Goal: Book appointment/travel/reservation

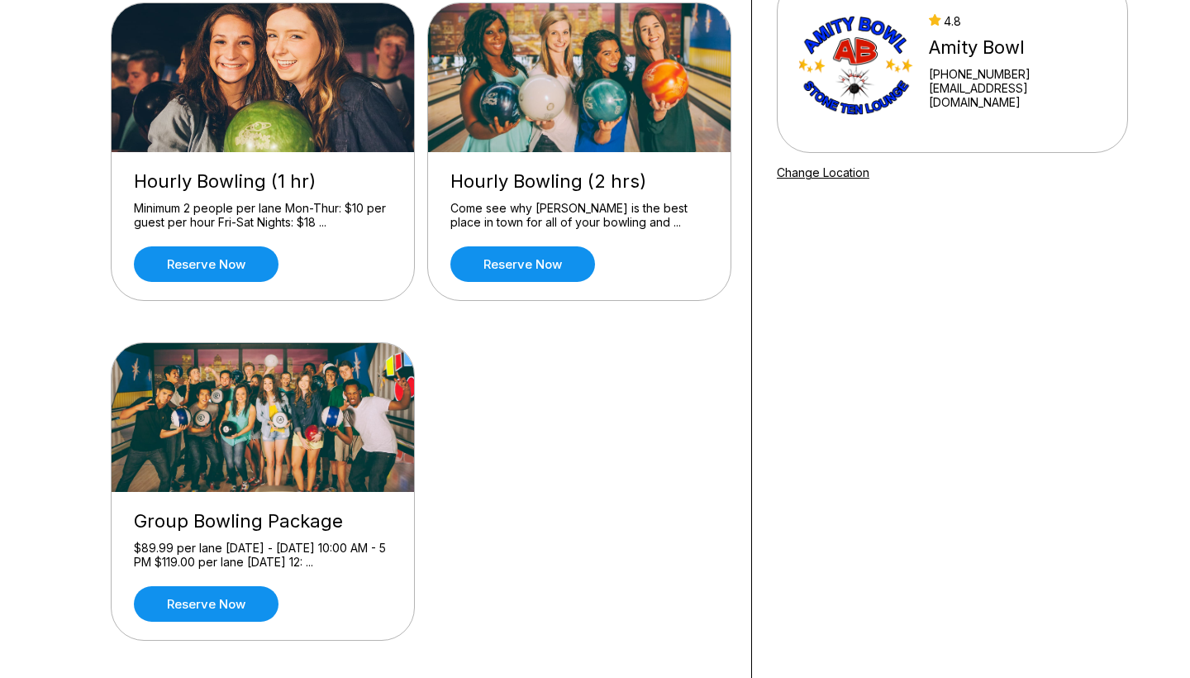
scroll to position [99, 0]
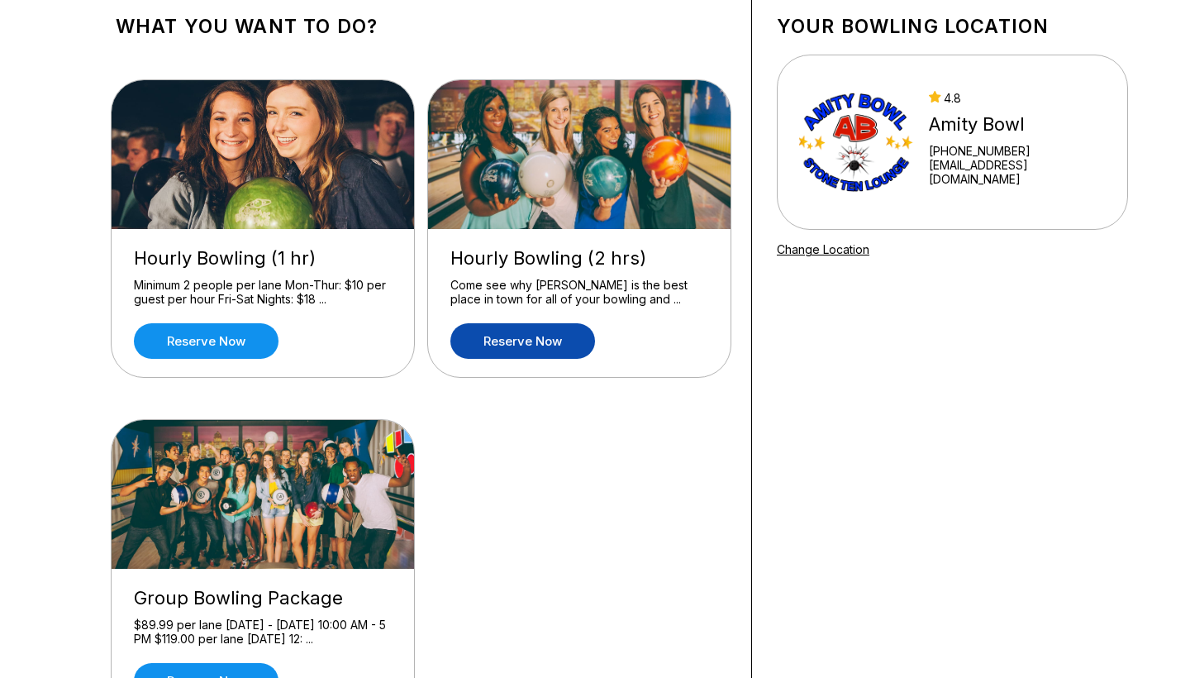
click at [548, 332] on link "Reserve now" at bounding box center [523, 341] width 145 height 36
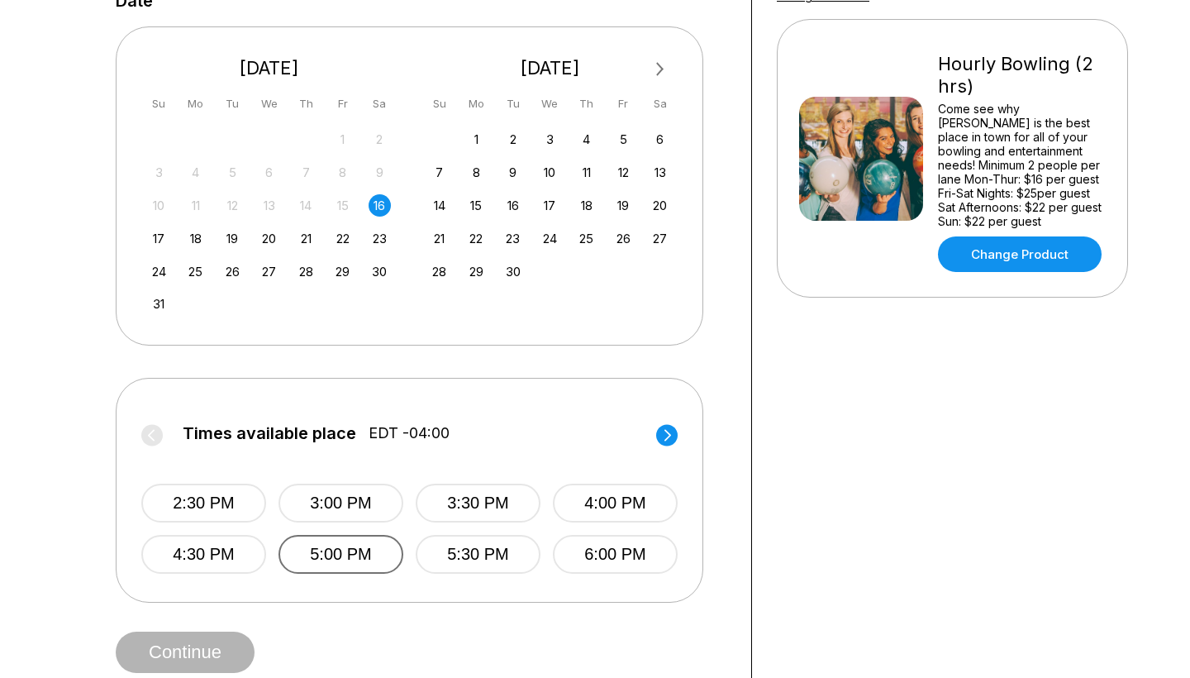
scroll to position [352, 0]
click at [514, 489] on button "3:30 PM" at bounding box center [478, 503] width 125 height 39
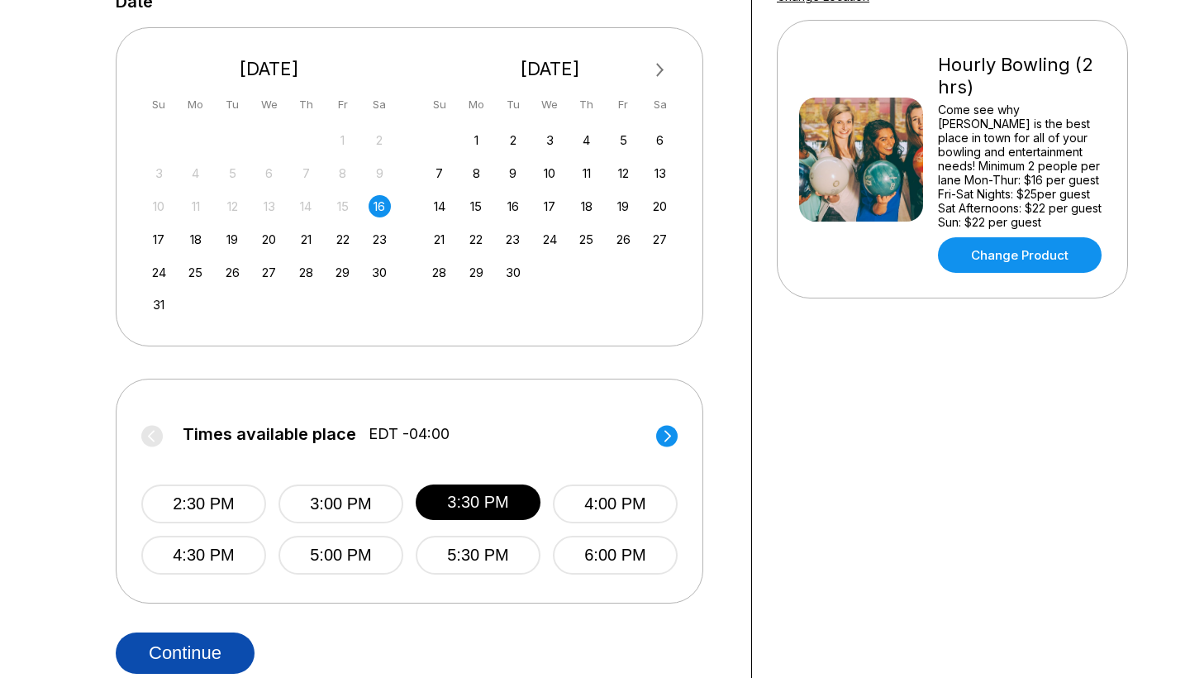
click at [216, 654] on button "Continue" at bounding box center [185, 652] width 139 height 41
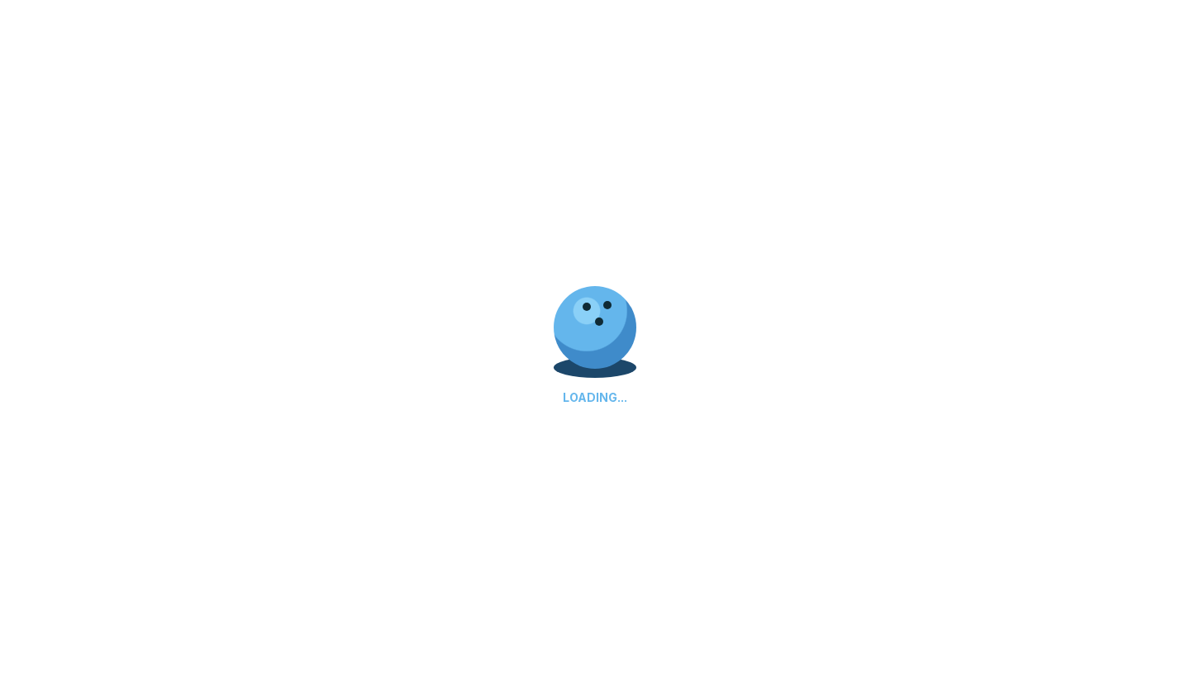
scroll to position [0, 0]
select select "**"
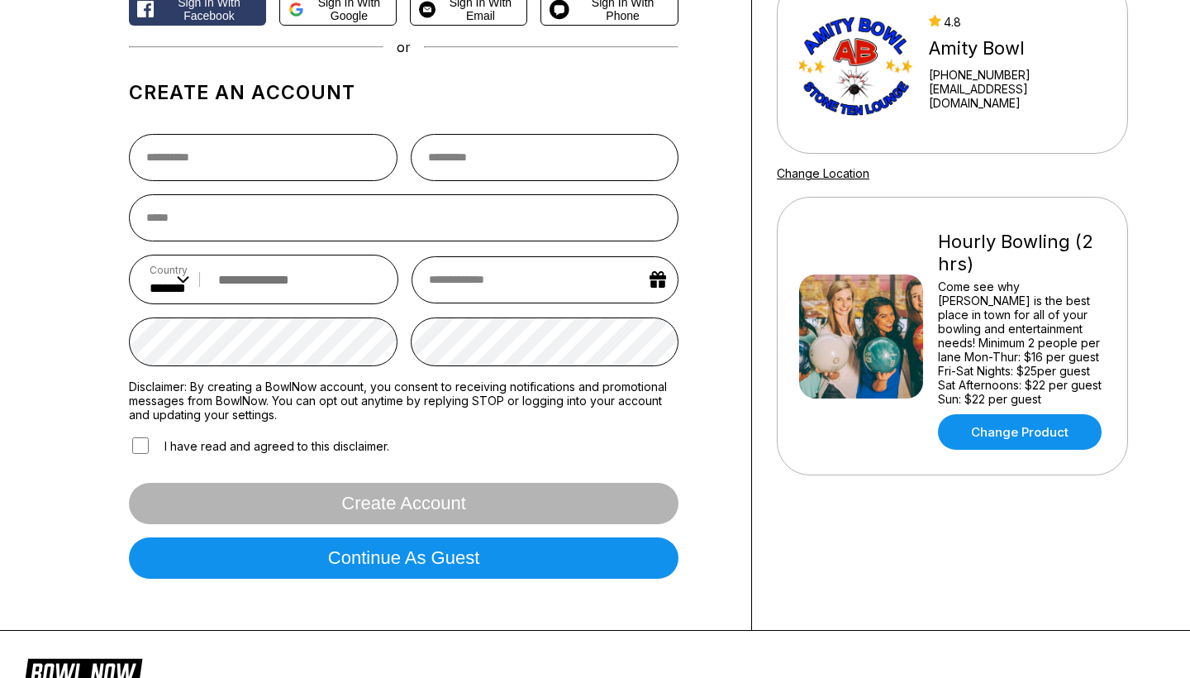
scroll to position [126, 0]
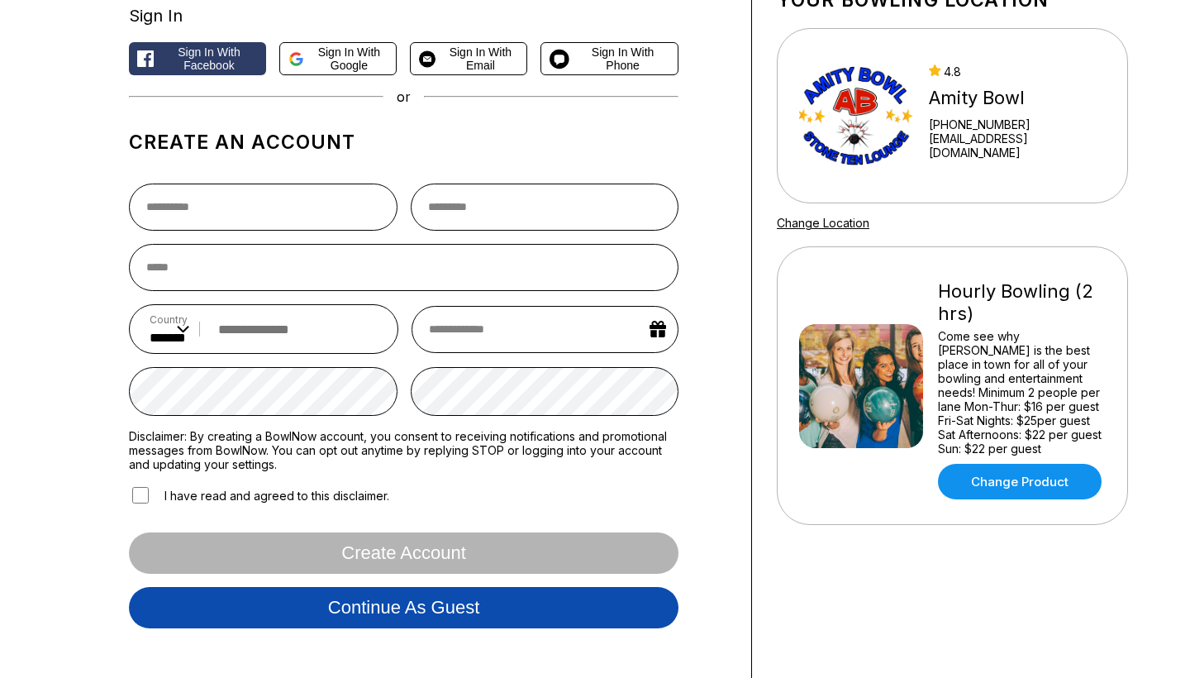
click at [287, 616] on button "Continue as guest" at bounding box center [404, 607] width 550 height 41
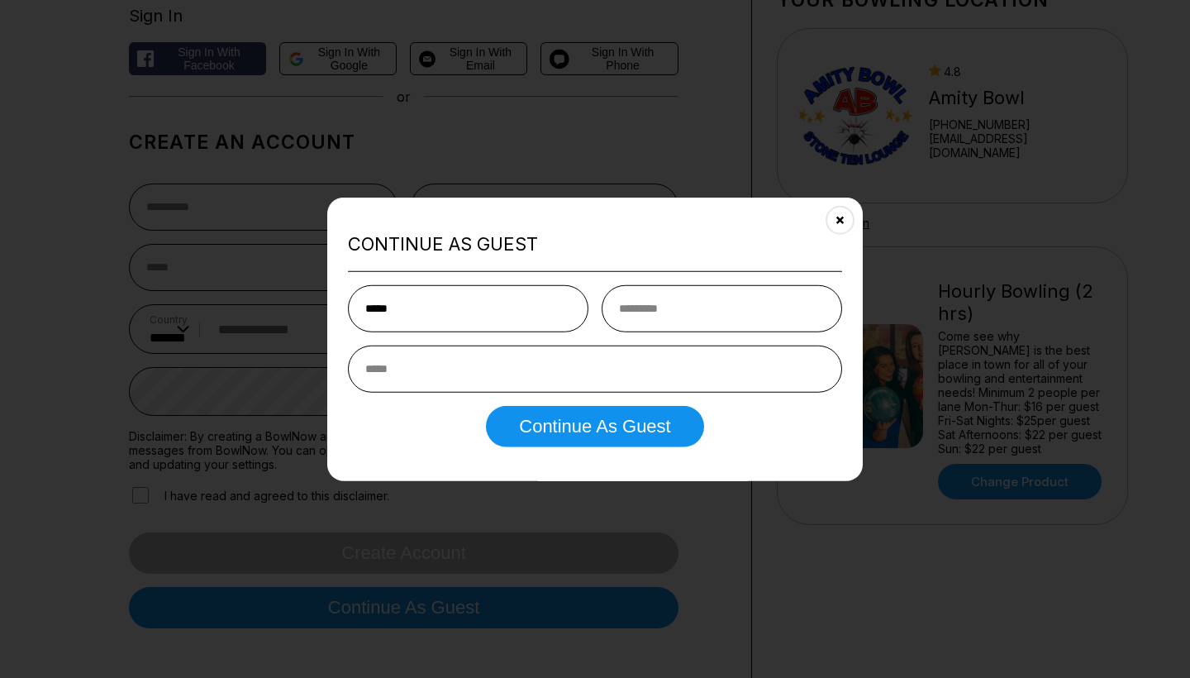
type input "*****"
type input "*******"
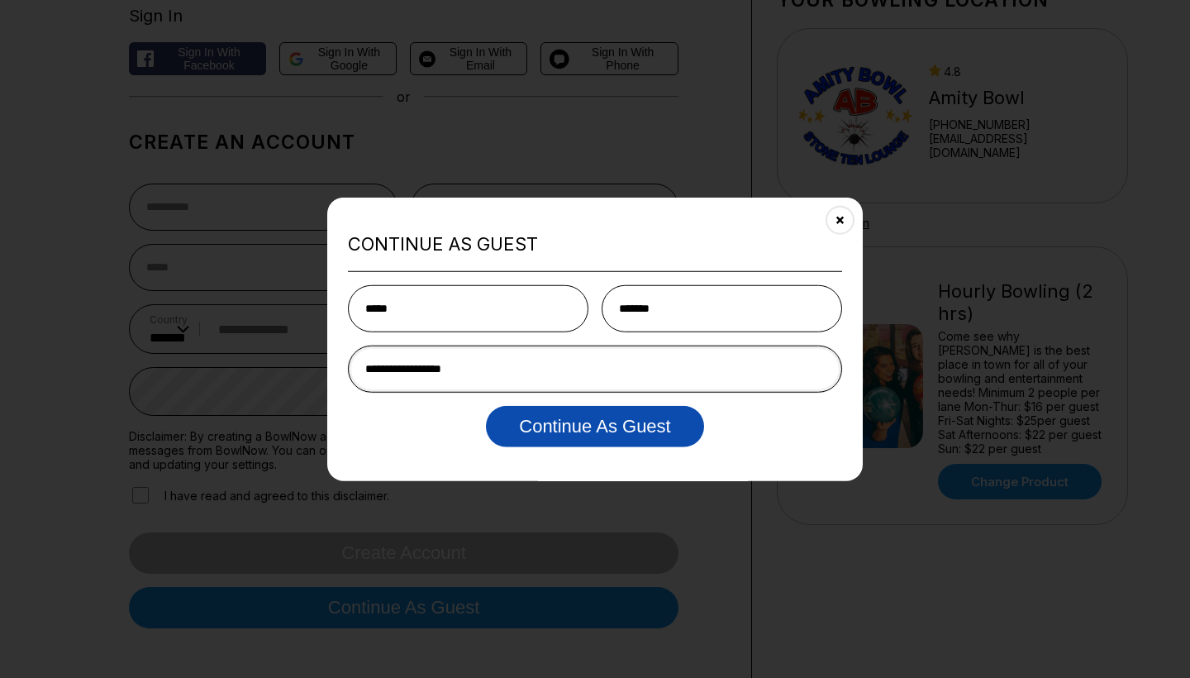
type input "**********"
click at [678, 427] on button "Continue as Guest" at bounding box center [594, 425] width 217 height 41
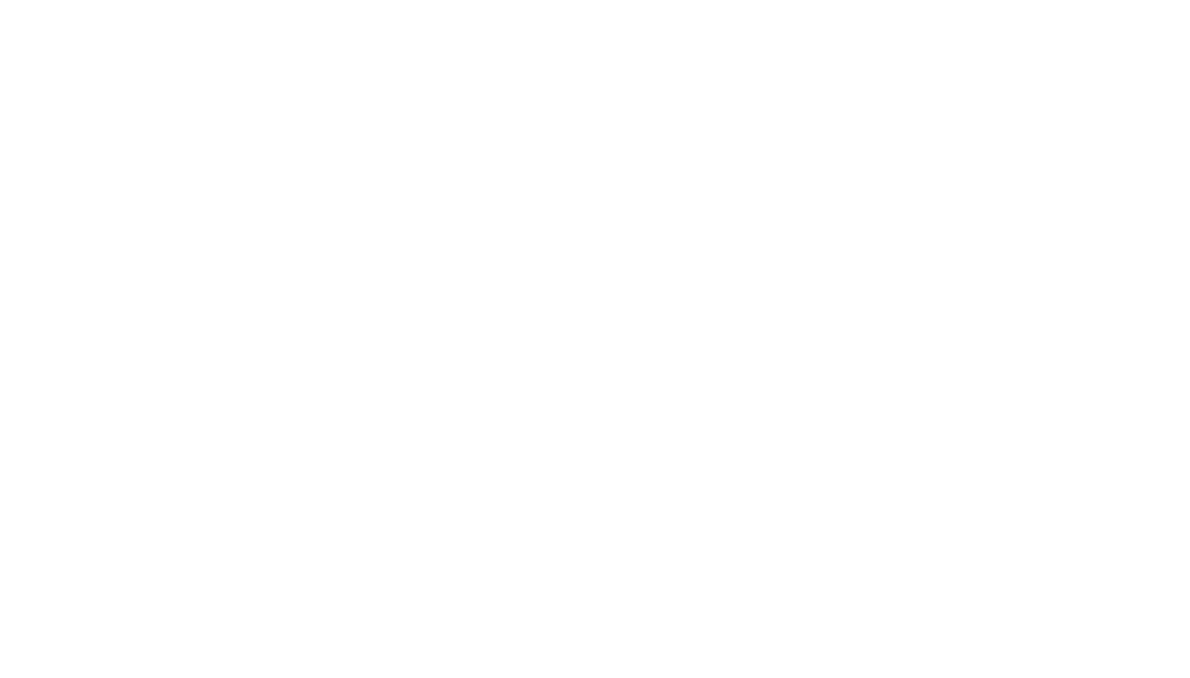
scroll to position [0, 0]
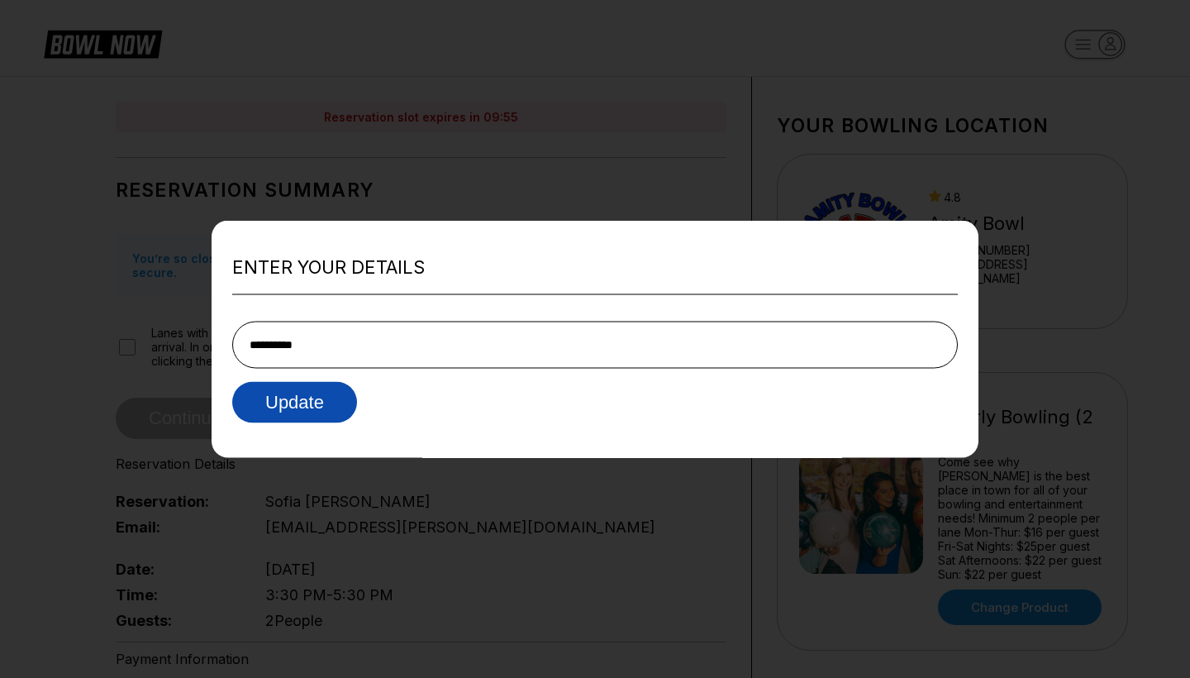
type input "**********"
click at [295, 422] on button "Update" at bounding box center [294, 401] width 125 height 41
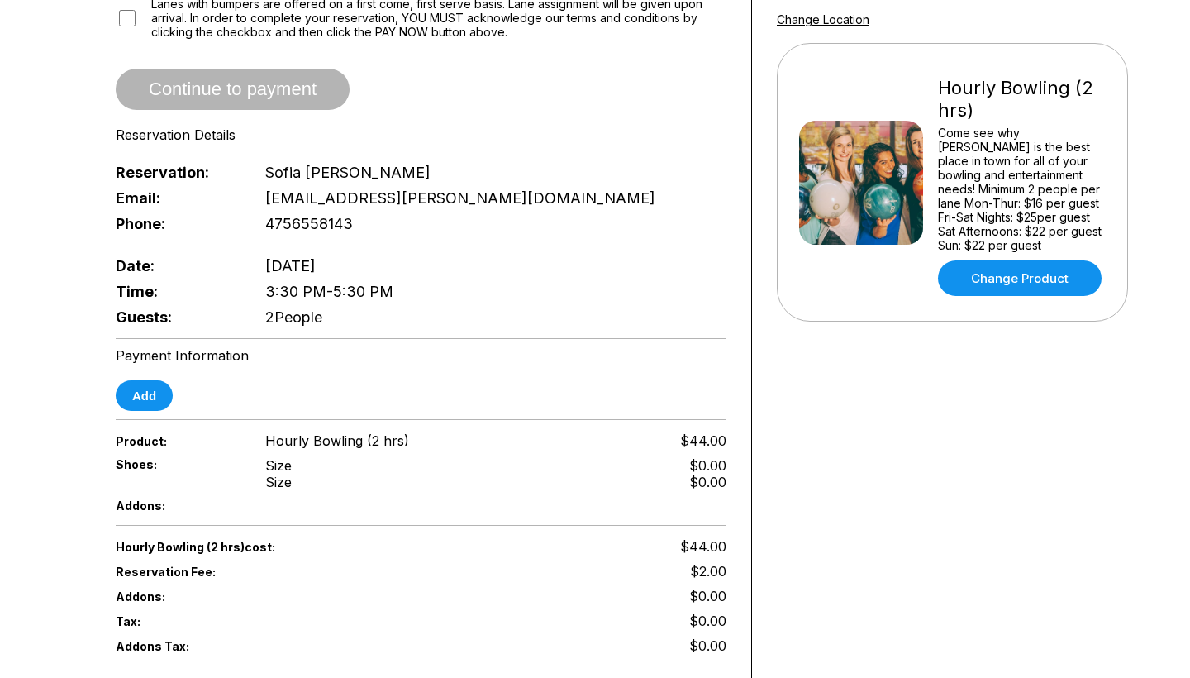
scroll to position [324, 0]
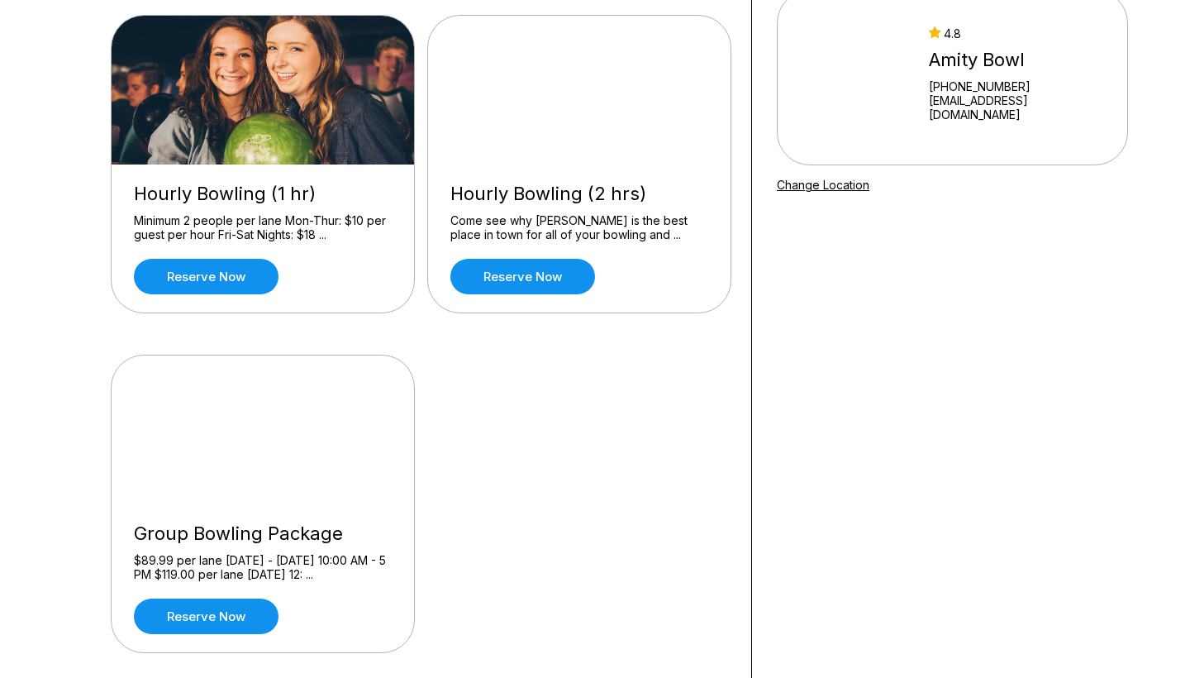
scroll to position [165, 0]
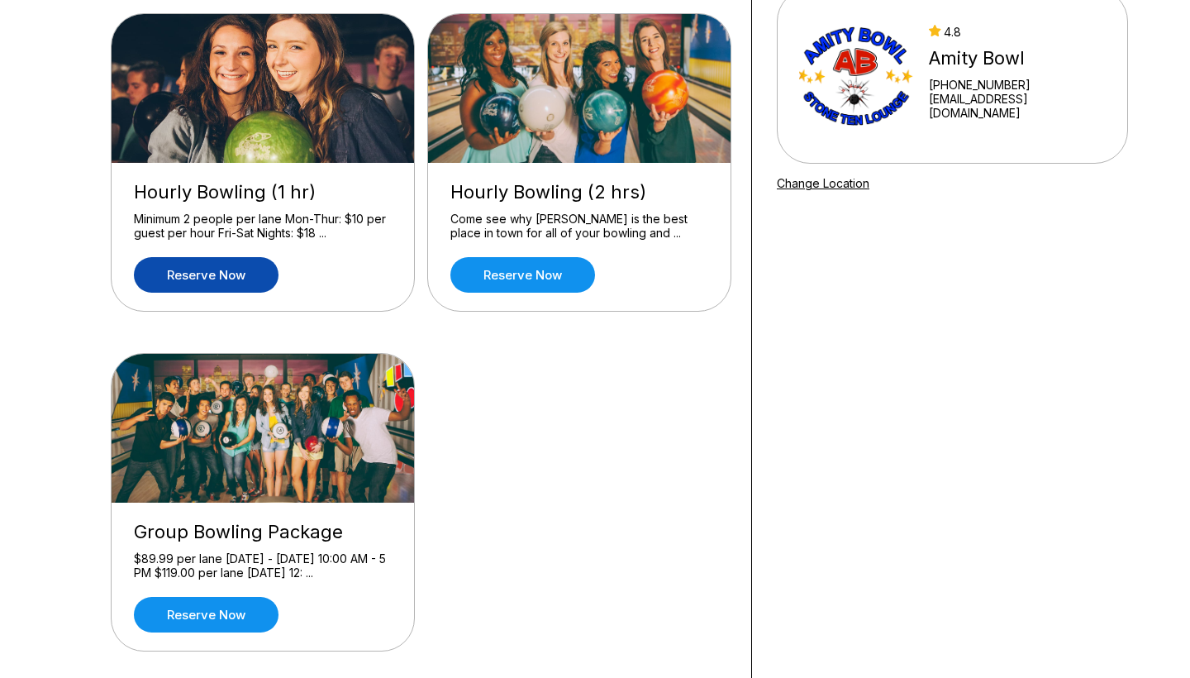
click at [195, 281] on link "Reserve now" at bounding box center [206, 275] width 145 height 36
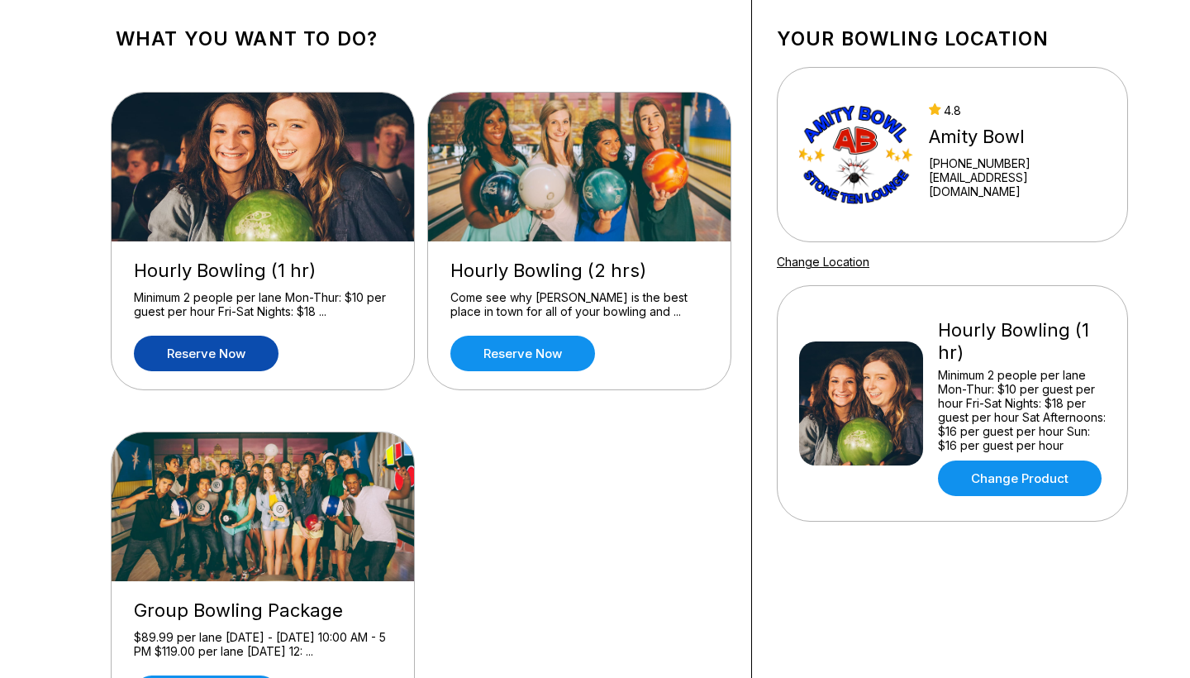
scroll to position [0, 0]
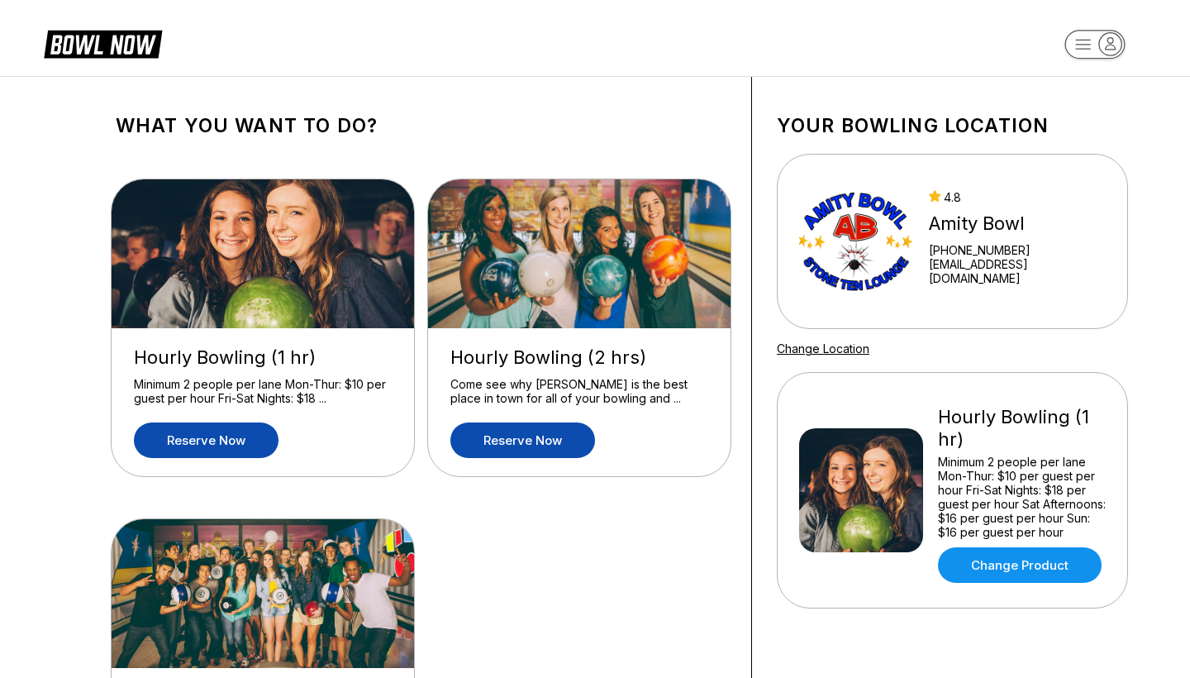
click at [516, 446] on link "Reserve now" at bounding box center [523, 440] width 145 height 36
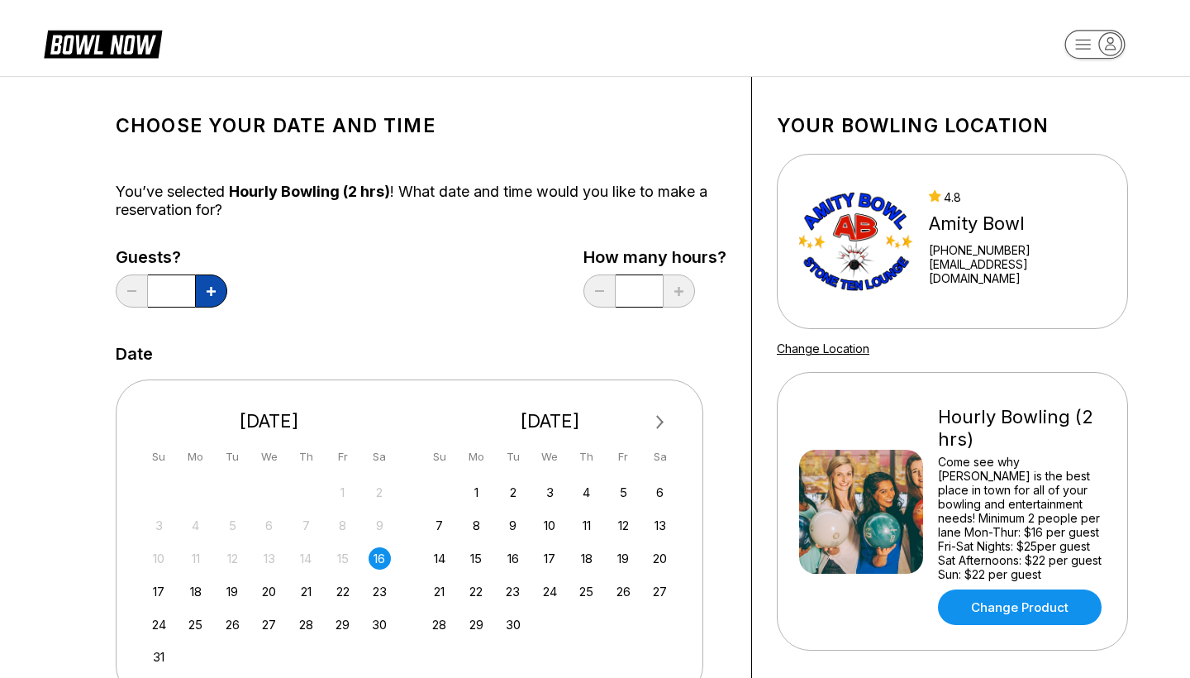
click at [214, 283] on button at bounding box center [211, 290] width 32 height 33
type input "*"
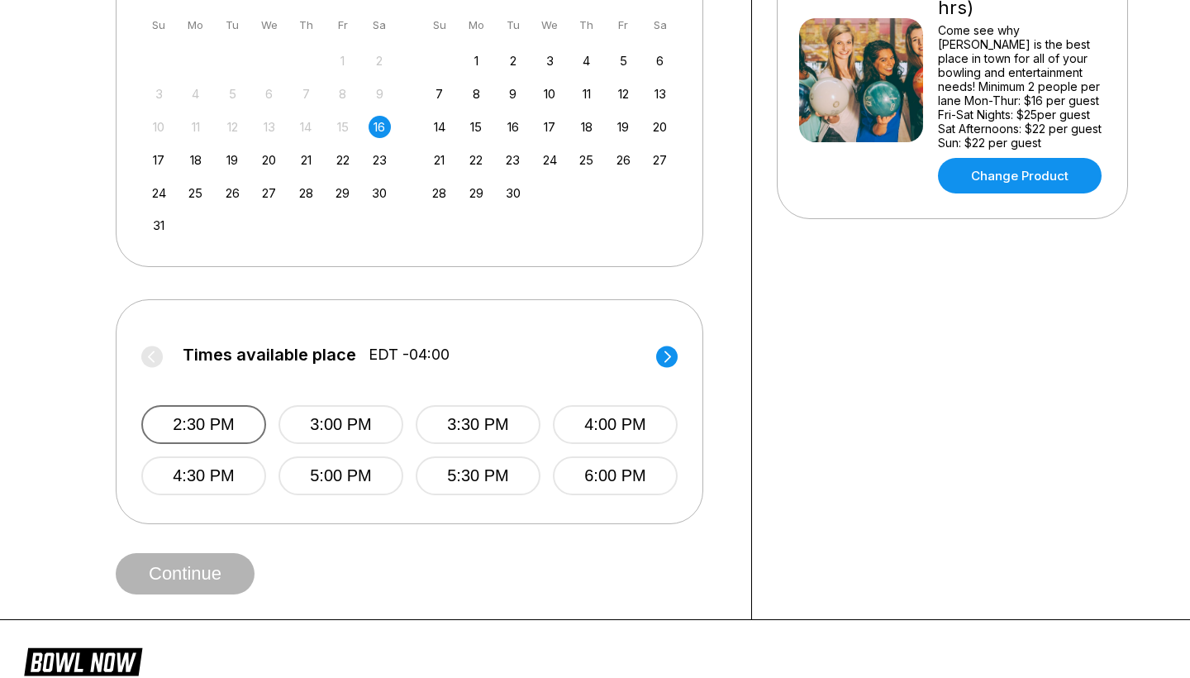
scroll to position [440, 0]
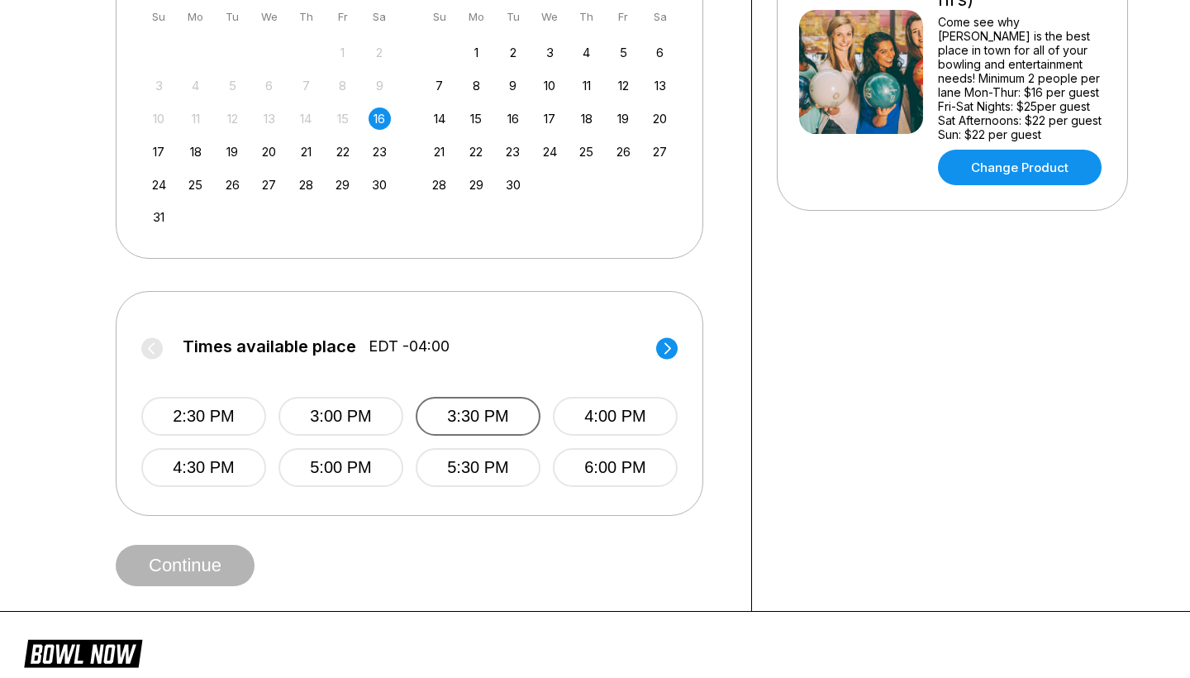
click at [503, 427] on button "3:30 PM" at bounding box center [478, 416] width 125 height 39
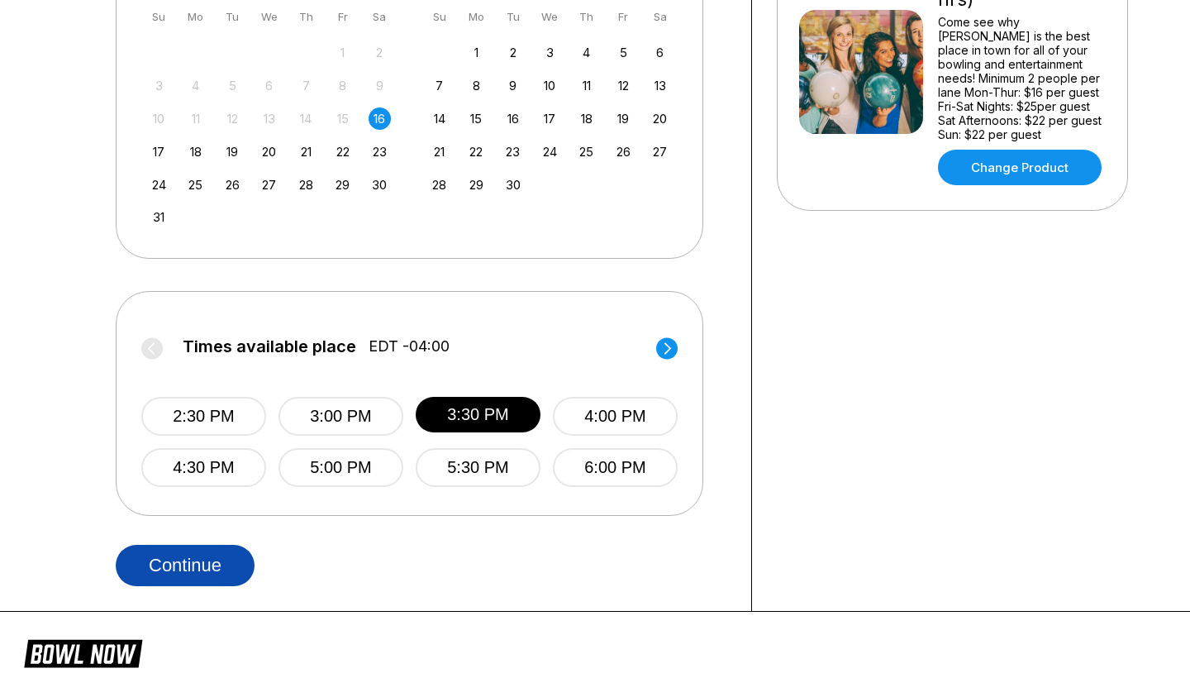
click at [201, 574] on button "Continue" at bounding box center [185, 565] width 139 height 41
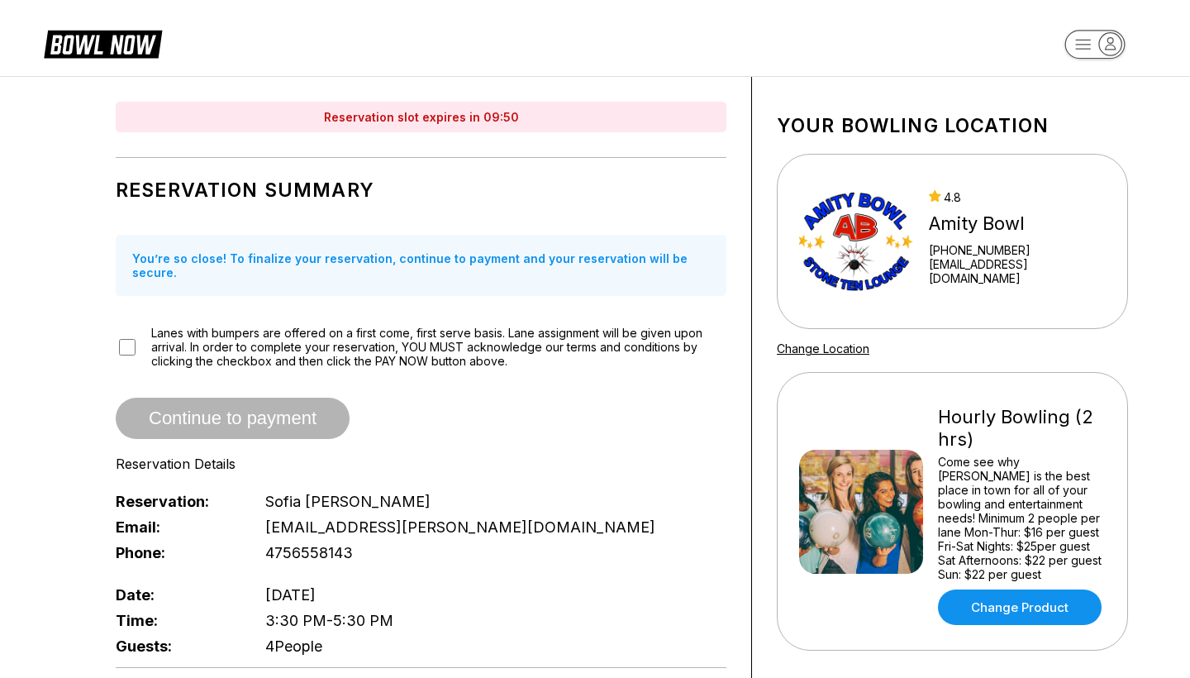
scroll to position [0, 0]
